Goal: Find specific page/section: Find specific page/section

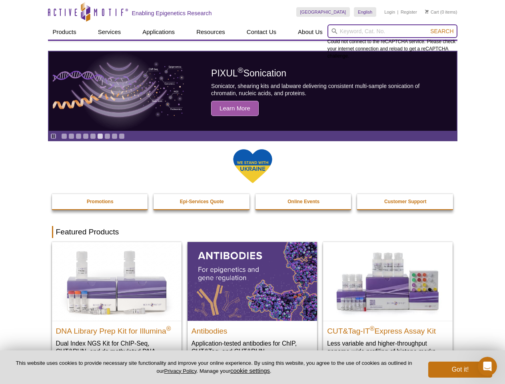
click at [392, 31] on input "search" at bounding box center [393, 31] width 130 height 14
click at [442, 31] on span "Search" at bounding box center [441, 31] width 23 height 6
click at [53, 136] on icon "Pause" at bounding box center [53, 136] width 5 height 5
click at [64, 136] on link "Go to slide 1" at bounding box center [64, 136] width 6 height 6
click at [71, 136] on link "Go to slide 2" at bounding box center [71, 136] width 6 height 6
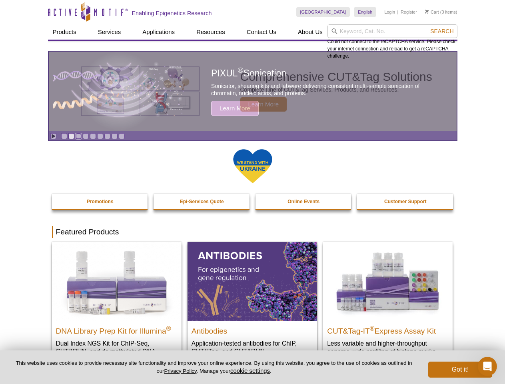
click at [78, 136] on link "Go to slide 3" at bounding box center [79, 136] width 6 height 6
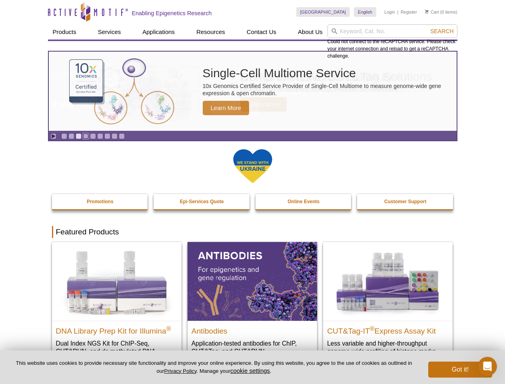
click at [86, 136] on link "Go to slide 4" at bounding box center [86, 136] width 6 height 6
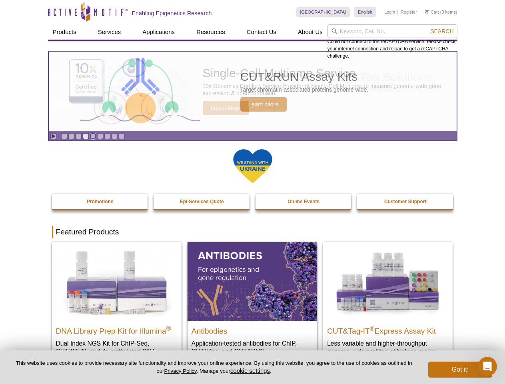
click at [93, 136] on link "Go to slide 5" at bounding box center [93, 136] width 6 height 6
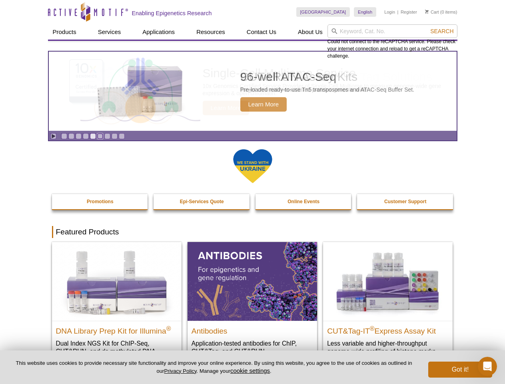
click at [100, 136] on link "Go to slide 6" at bounding box center [100, 136] width 6 height 6
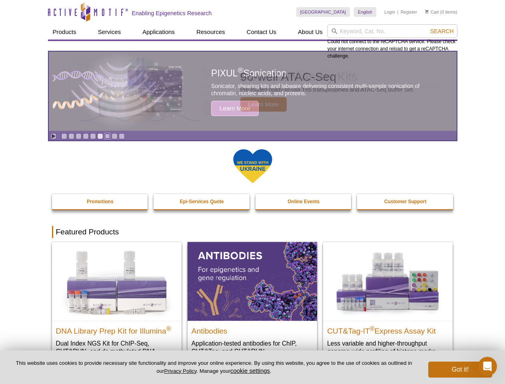
click at [107, 136] on link "Go to slide 7" at bounding box center [107, 136] width 6 height 6
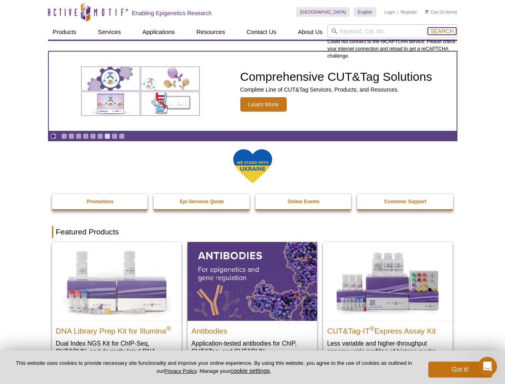
click at [442, 31] on span "Search" at bounding box center [441, 31] width 23 height 6
